Goal: Check status: Check status

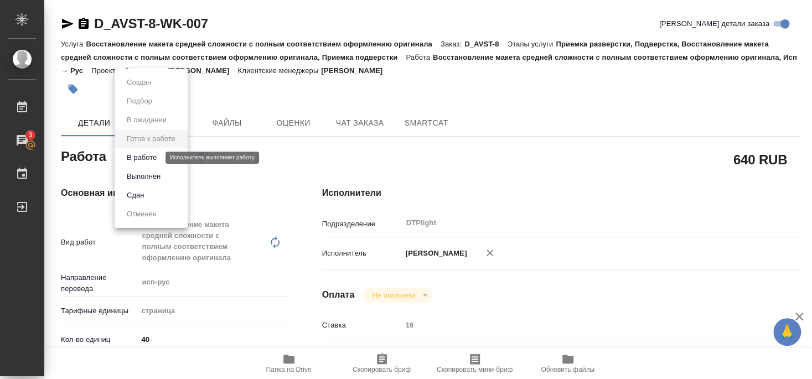
click at [153, 154] on button "В работе" at bounding box center [141, 158] width 37 height 12
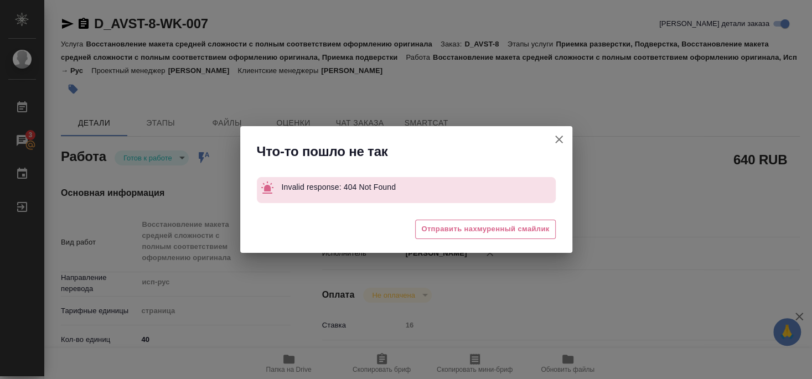
type textarea "x"
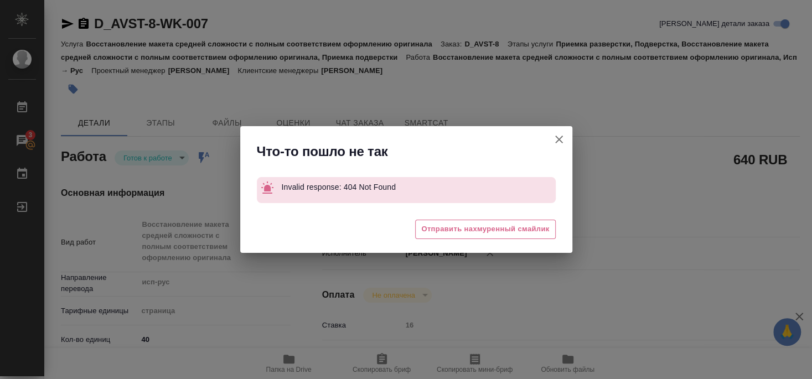
type textarea "x"
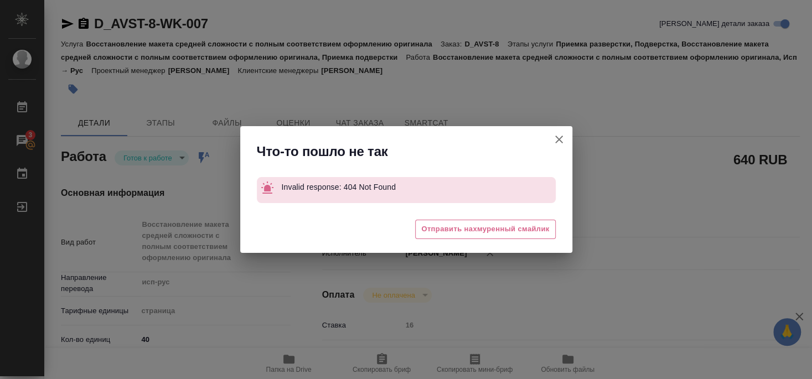
type textarea "x"
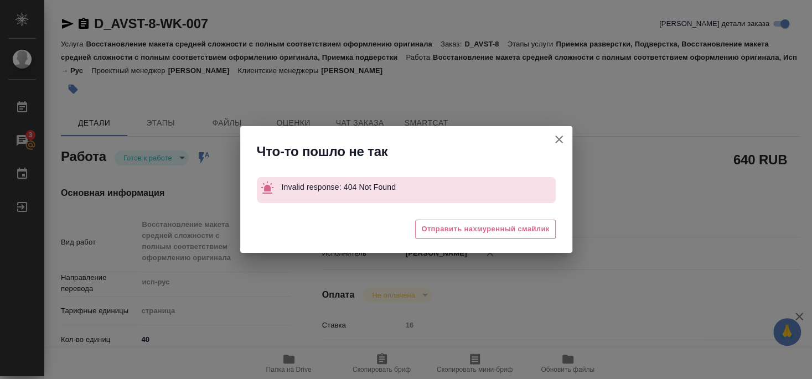
click at [560, 138] on icon "button" at bounding box center [559, 140] width 8 height 8
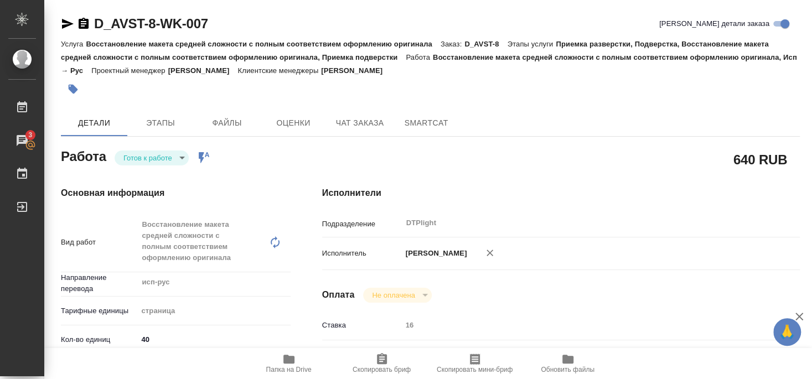
type textarea "x"
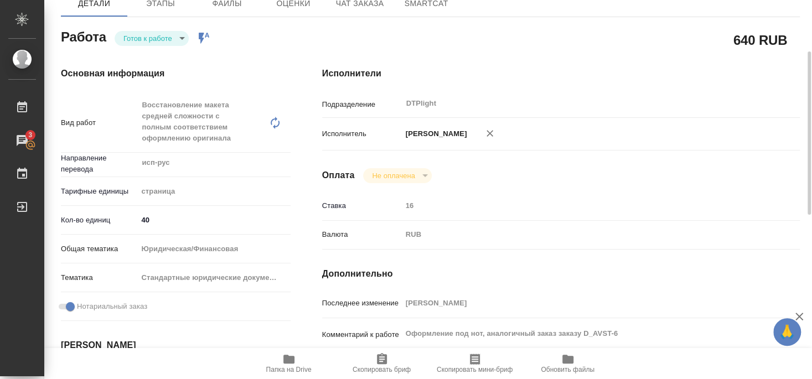
scroll to position [419, 0]
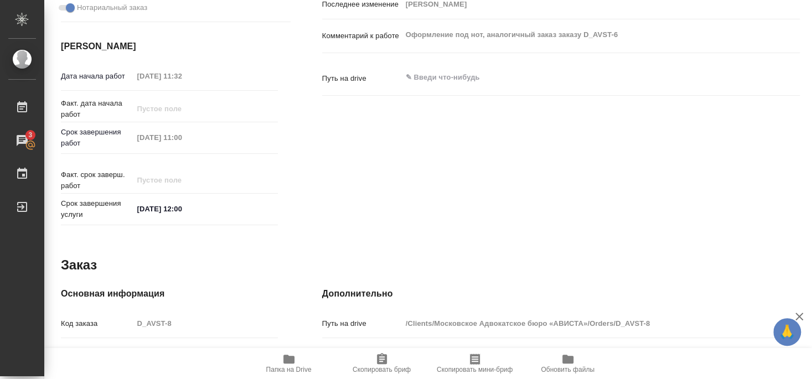
click at [290, 365] on icon "button" at bounding box center [288, 359] width 13 height 13
type textarea "x"
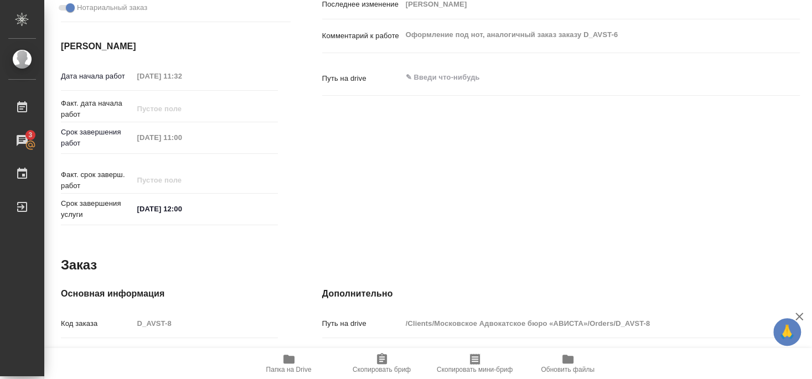
type textarea "x"
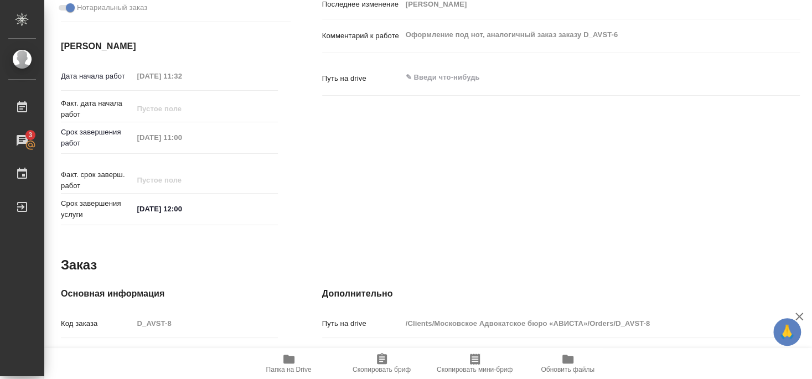
type textarea "x"
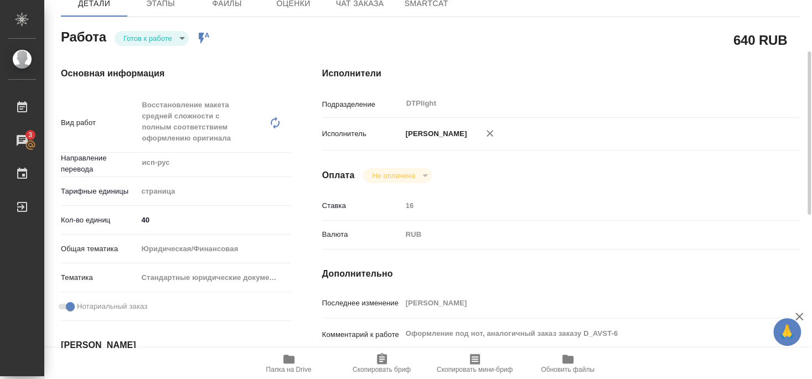
scroll to position [0, 0]
